Goal: Information Seeking & Learning: Learn about a topic

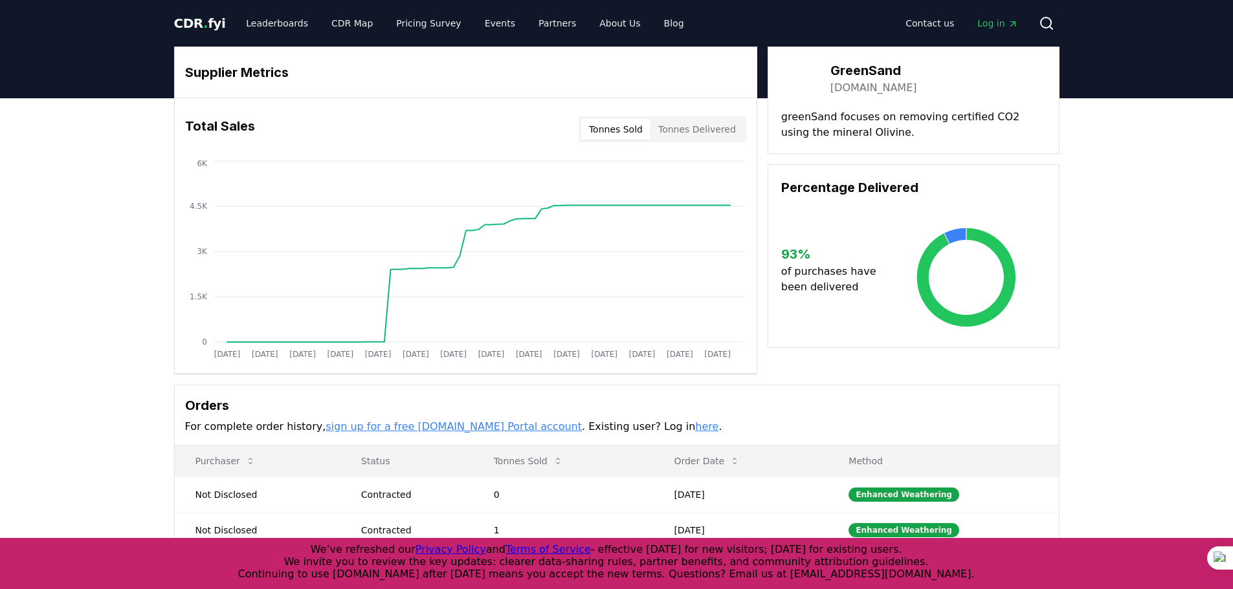
click at [853, 88] on link "greensand.com" at bounding box center [873, 88] width 87 height 16
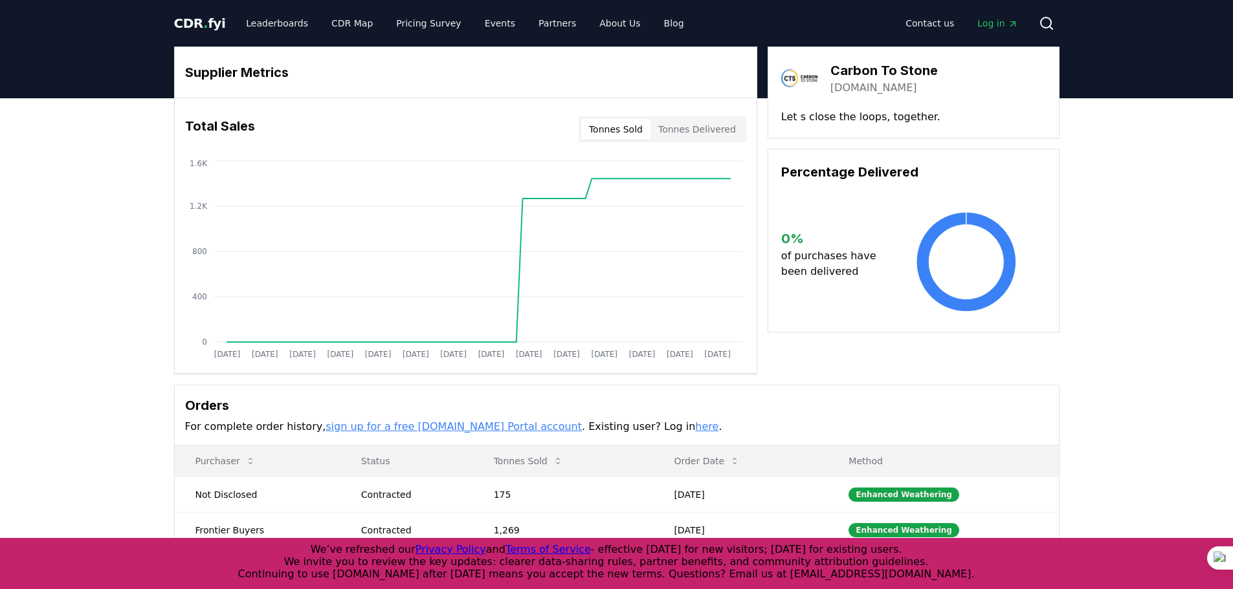
click at [881, 90] on link "carbontostone.com" at bounding box center [873, 88] width 87 height 16
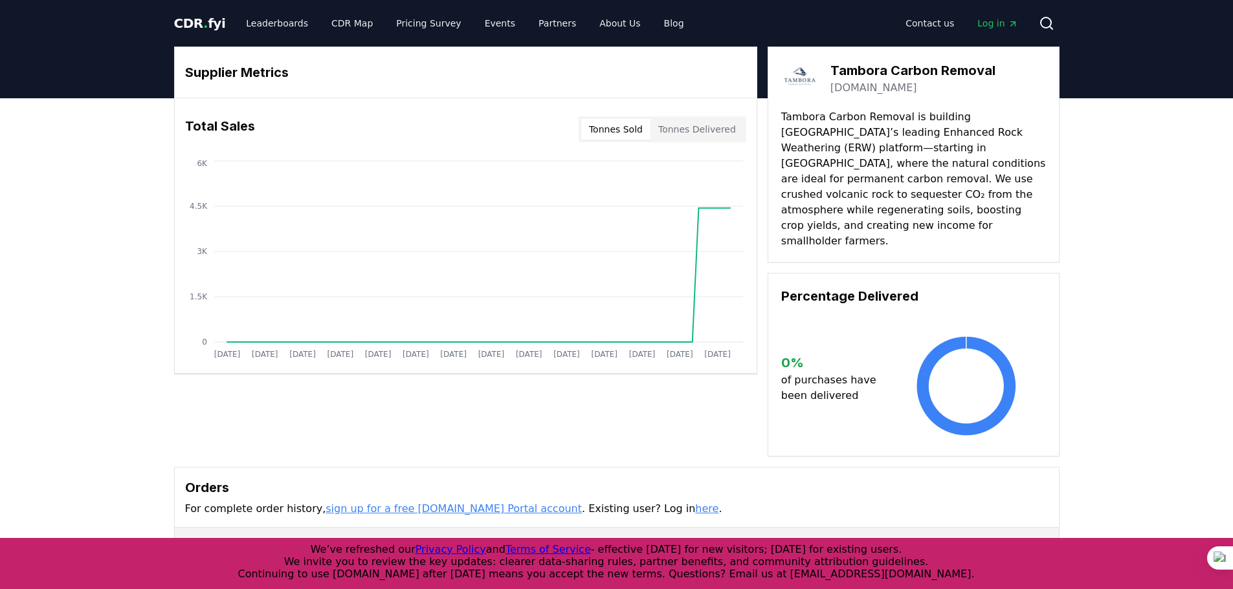
click at [868, 89] on link "[DOMAIN_NAME]" at bounding box center [873, 88] width 87 height 16
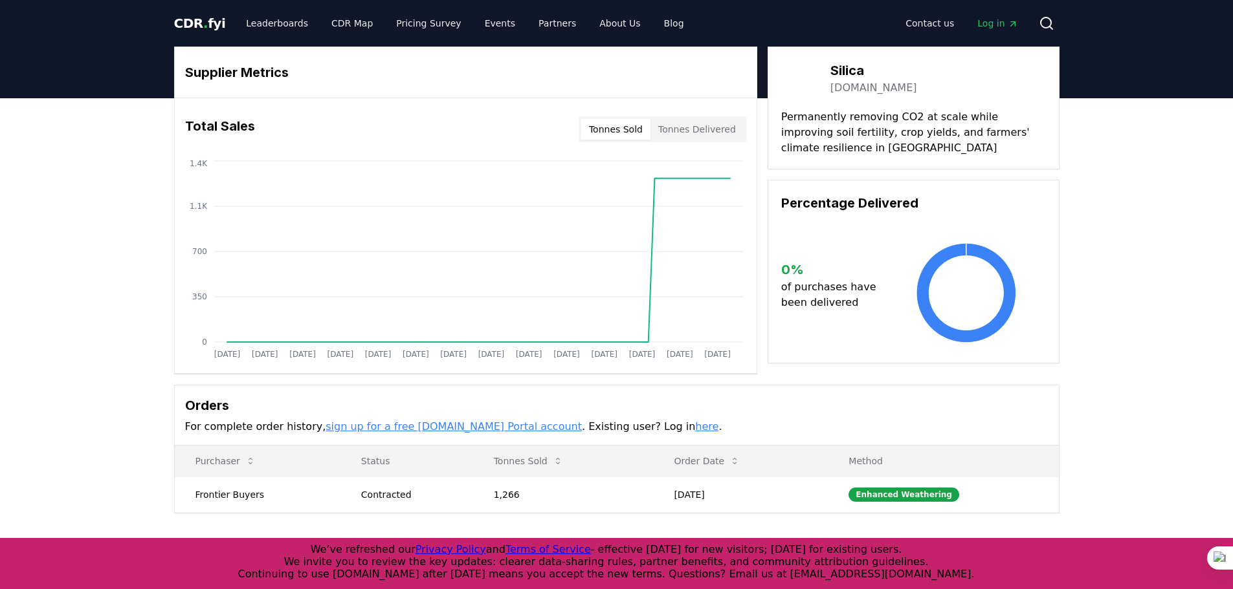
click at [860, 89] on link "silica.earth" at bounding box center [873, 88] width 87 height 16
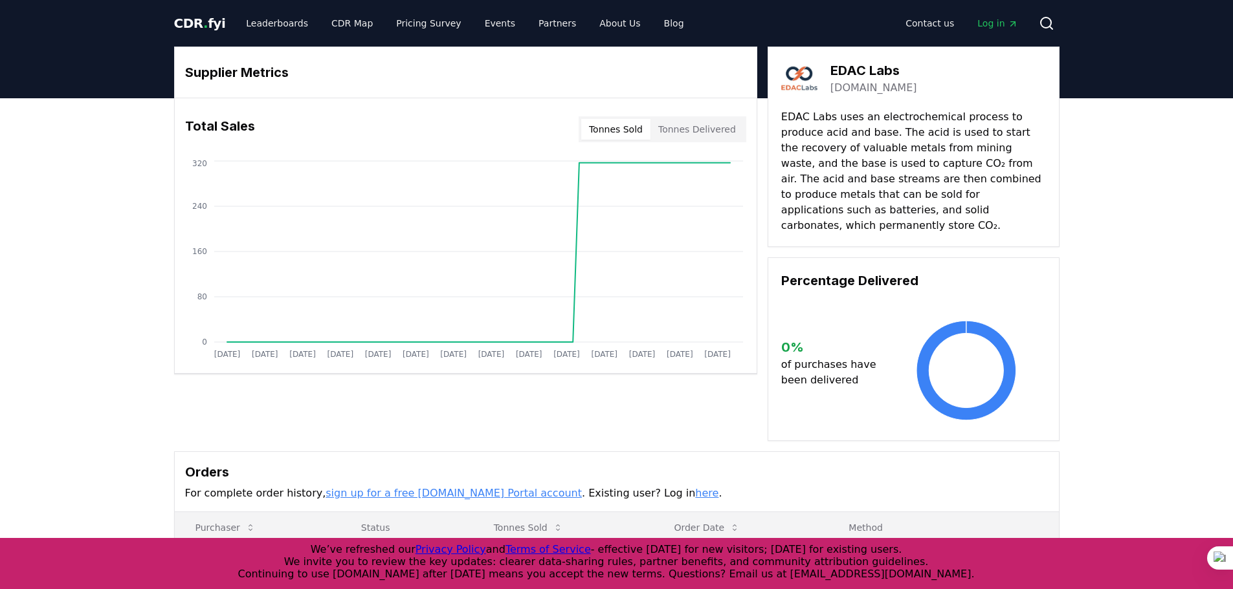
click at [873, 90] on link "edaclabs.com" at bounding box center [873, 88] width 87 height 16
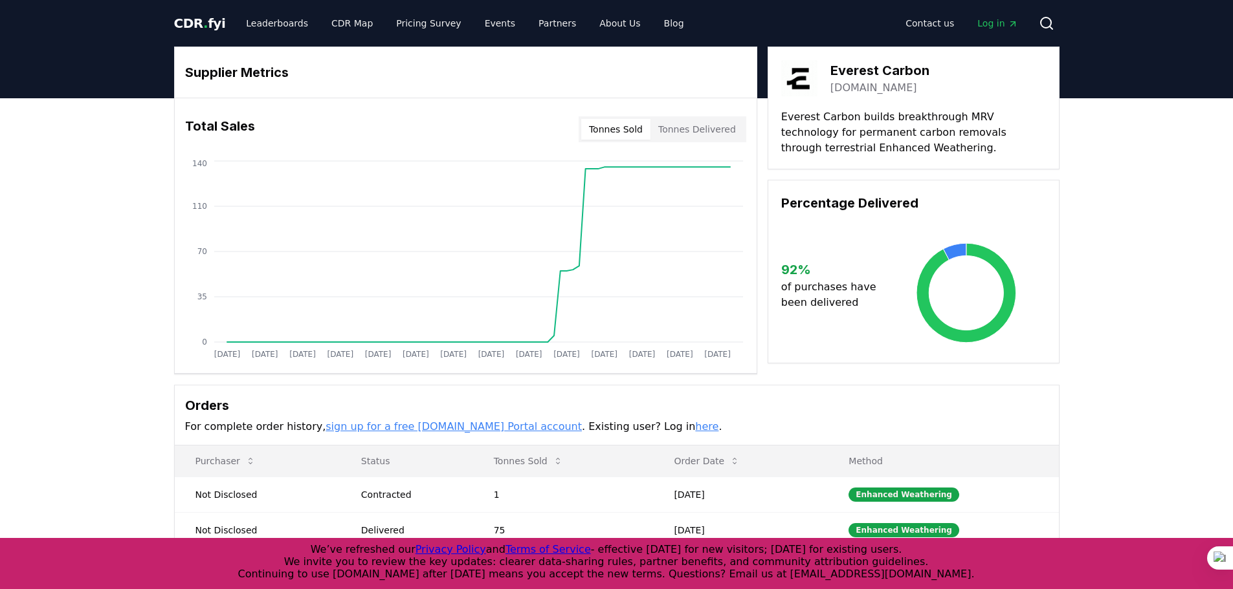
click at [871, 87] on link "everestcarbon.co" at bounding box center [873, 88] width 87 height 16
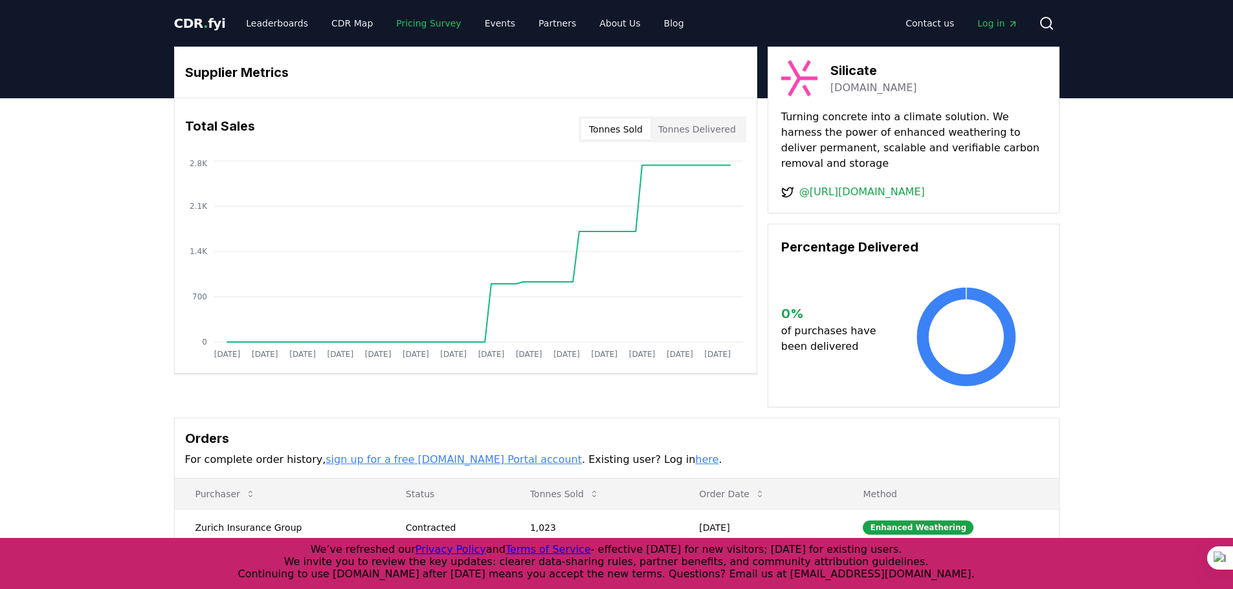
click at [419, 25] on link "Pricing Survey" at bounding box center [428, 23] width 85 height 23
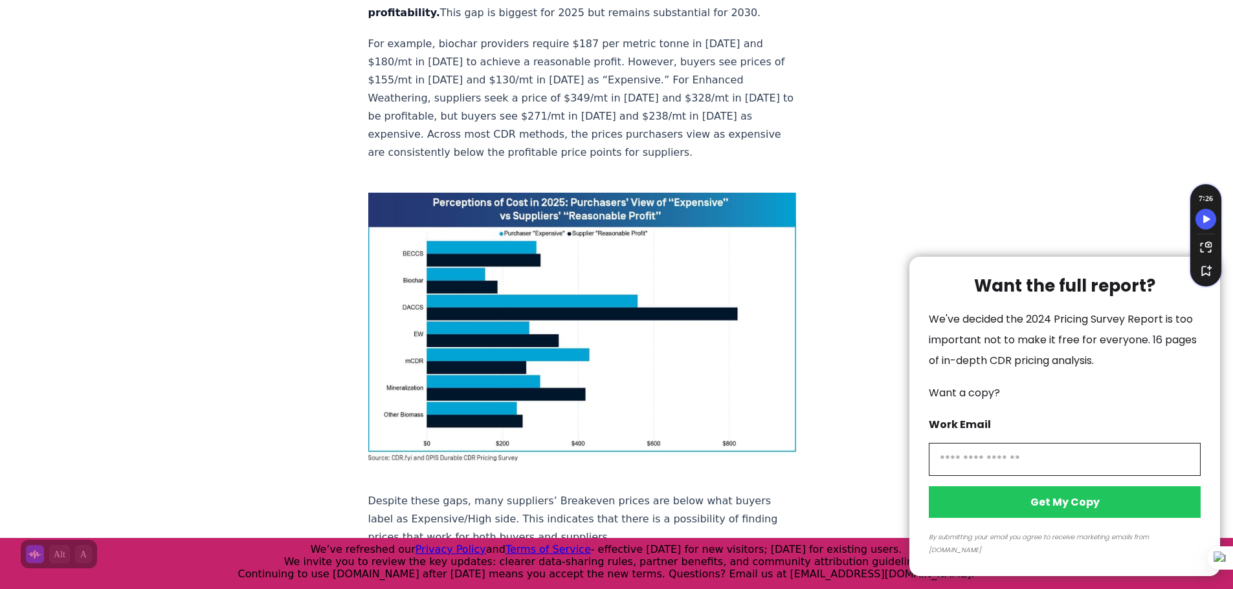
scroll to position [833, 0]
